Goal: Find specific page/section: Find specific page/section

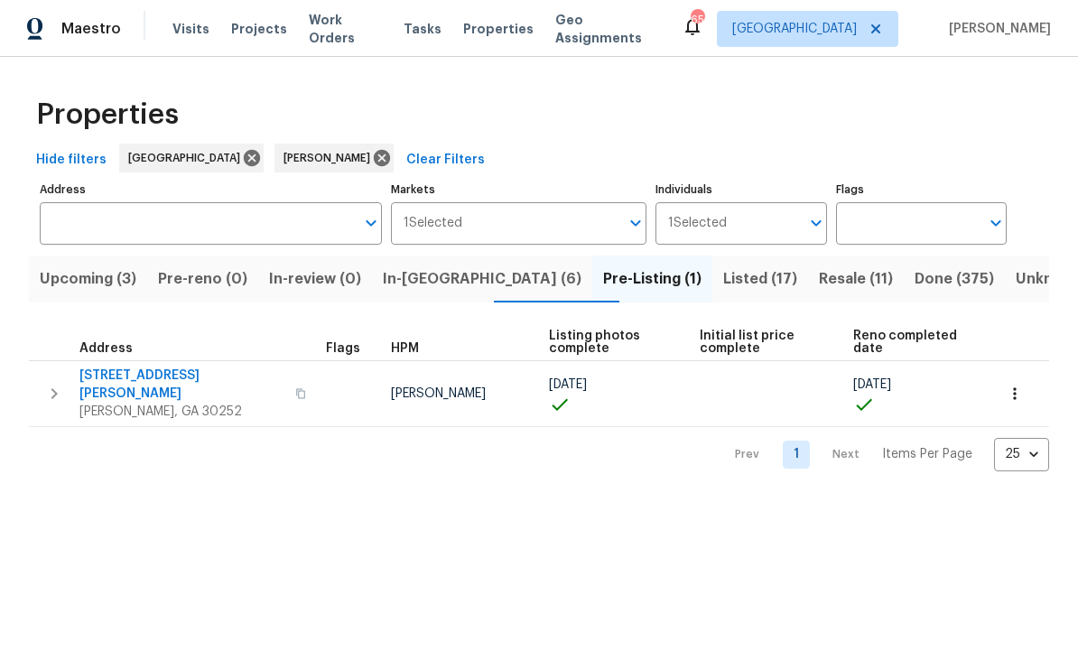
click at [125, 380] on span "111 Harper Rd" at bounding box center [181, 384] width 205 height 36
click at [723, 278] on span "Listed (17)" at bounding box center [760, 278] width 74 height 25
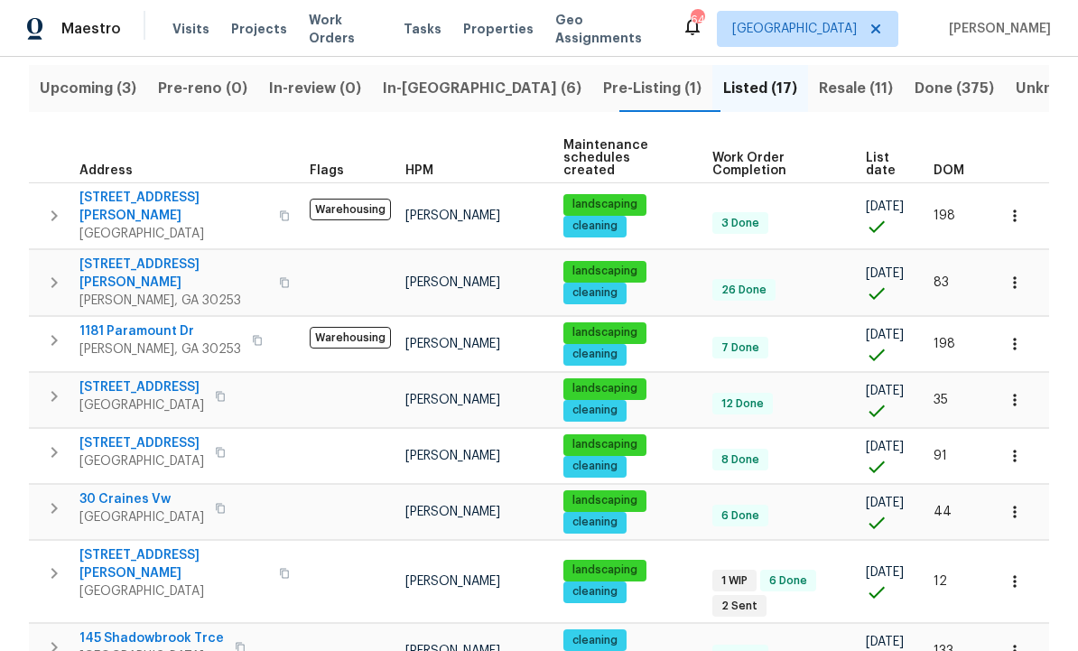
scroll to position [191, 0]
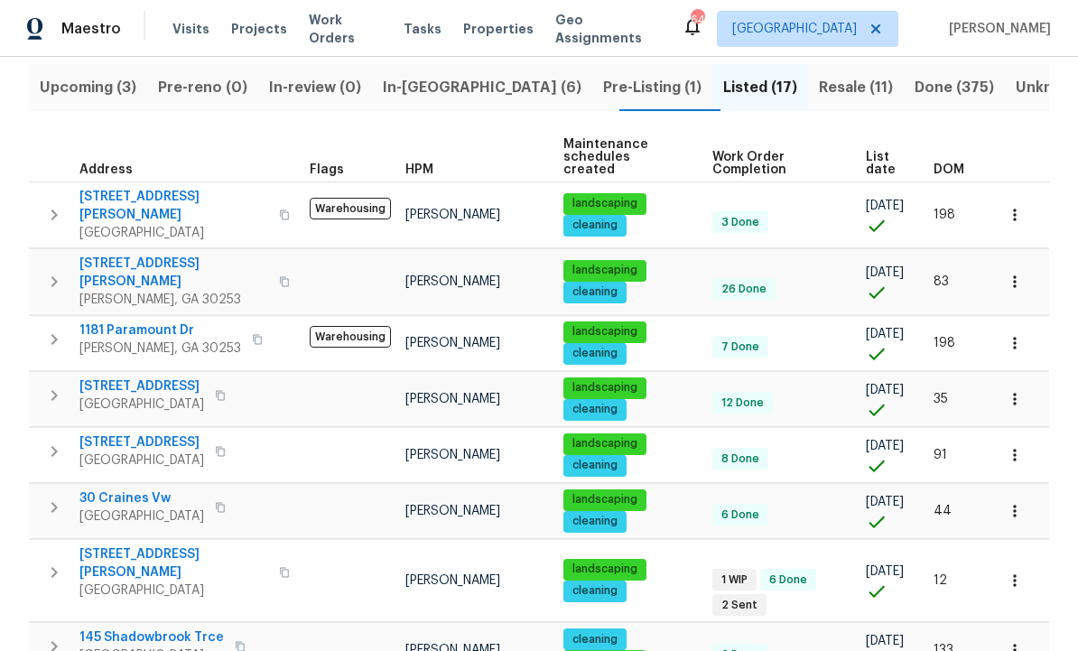
click at [119, 545] on span "45 Kendall Ln" at bounding box center [173, 563] width 189 height 36
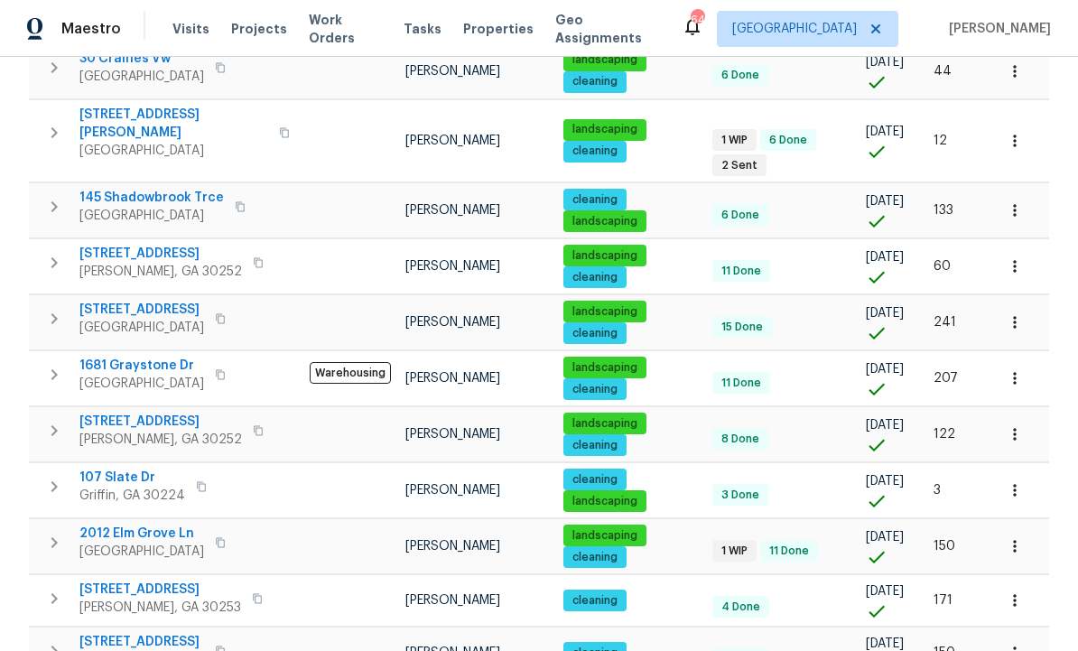
scroll to position [634, 0]
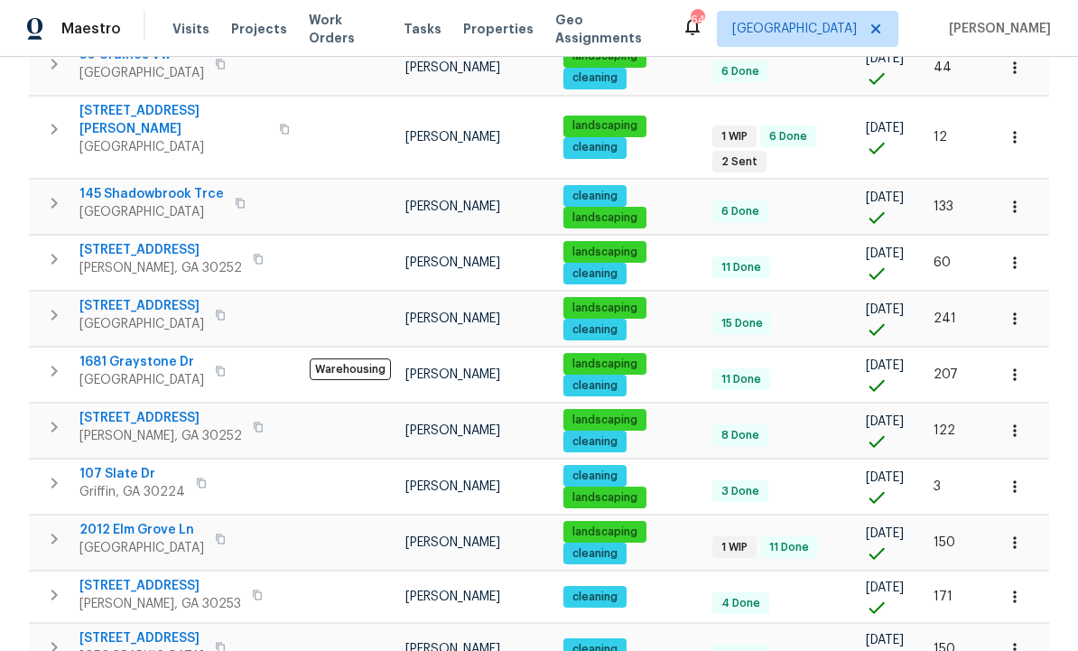
click at [133, 577] on span "409 Kenley Ct" at bounding box center [160, 586] width 162 height 18
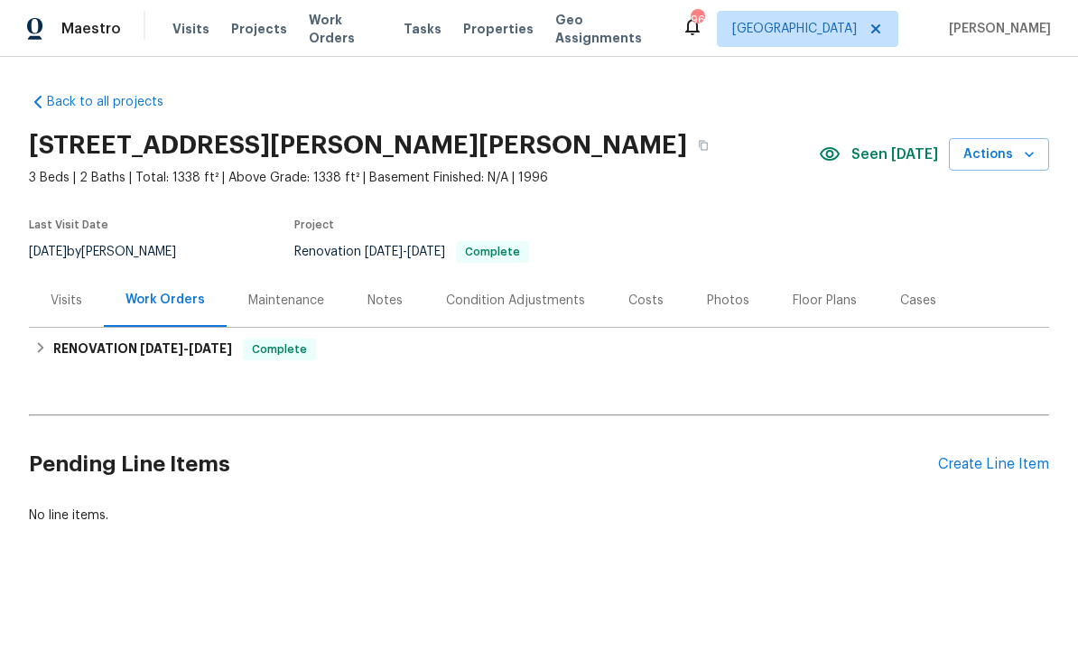
click at [637, 615] on div "Back to all projects [STREET_ADDRESS][PERSON_NAME][PERSON_NAME] 3 Beds | 2 Bath…" at bounding box center [539, 352] width 1078 height 590
click at [309, 300] on div "Maintenance" at bounding box center [286, 300] width 76 height 18
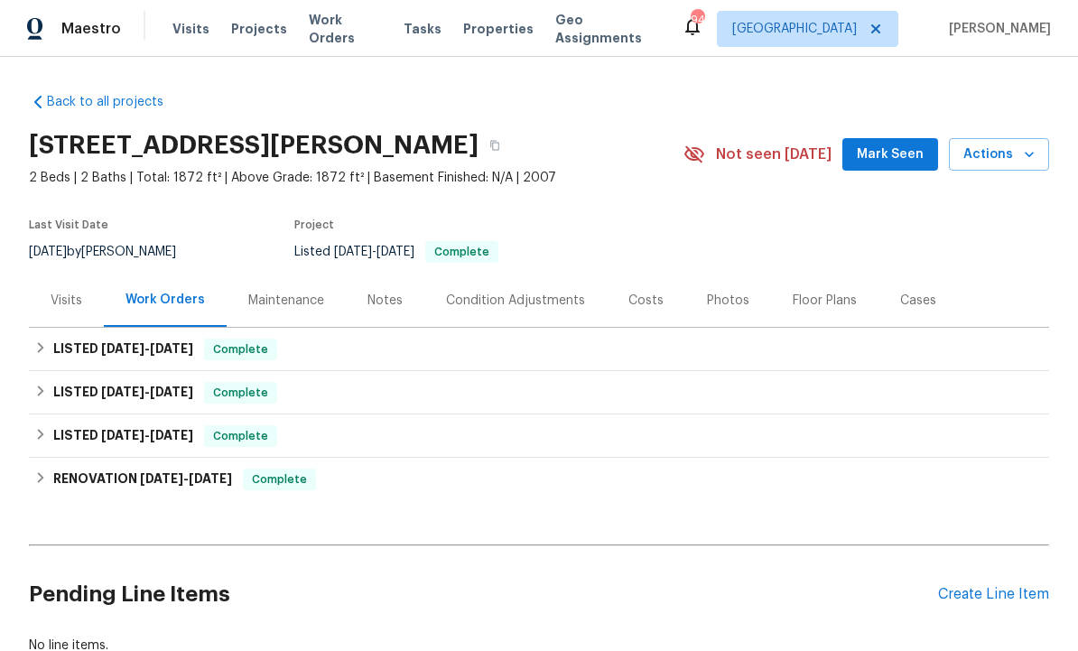
click at [53, 148] on h2 "409 Kenley Ct, McDonough, GA 30253" at bounding box center [253, 145] width 449 height 18
copy h2 "409 Kenley Ct, McDonough, GA 30253"
